Goal: Task Accomplishment & Management: Manage account settings

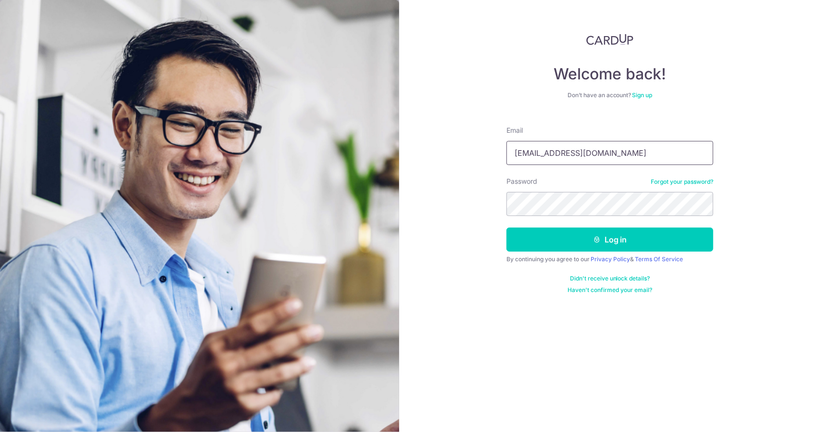
click at [629, 156] on input "[EMAIL_ADDRESS][DOMAIN_NAME]" at bounding box center [609, 153] width 207 height 24
type input "[EMAIL_ADDRESS][DOMAIN_NAME]"
click at [601, 242] on button "Log in" at bounding box center [609, 239] width 207 height 24
